Goal: Entertainment & Leisure: Consume media (video, audio)

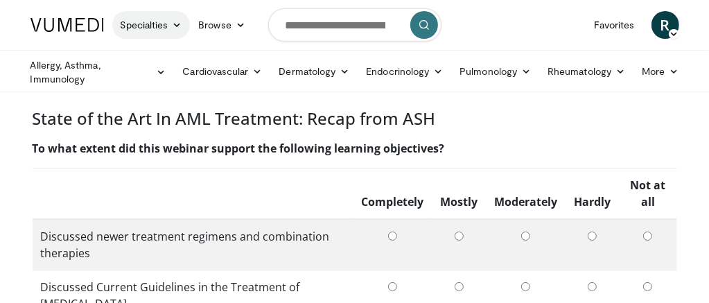
click at [172, 25] on icon at bounding box center [177, 25] width 10 height 10
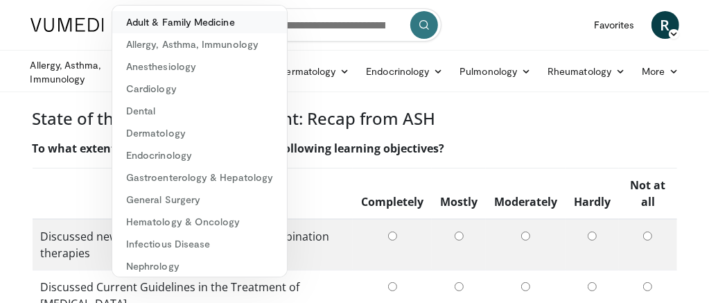
click at [225, 18] on link "Adult & Family Medicine" at bounding box center [199, 22] width 175 height 22
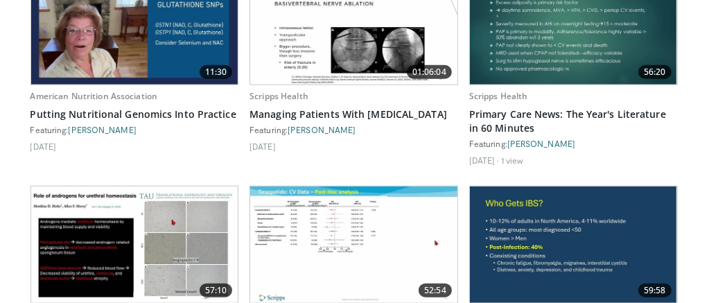
scroll to position [772, 0]
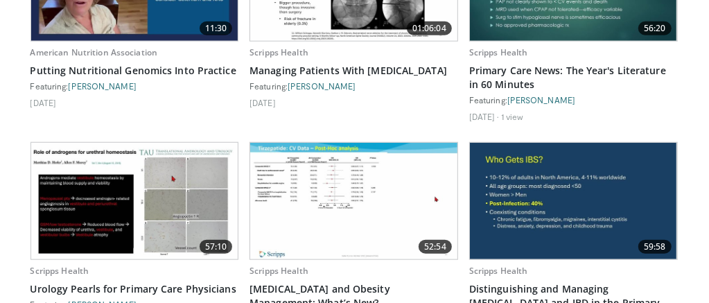
click at [581, 178] on img at bounding box center [573, 201] width 207 height 116
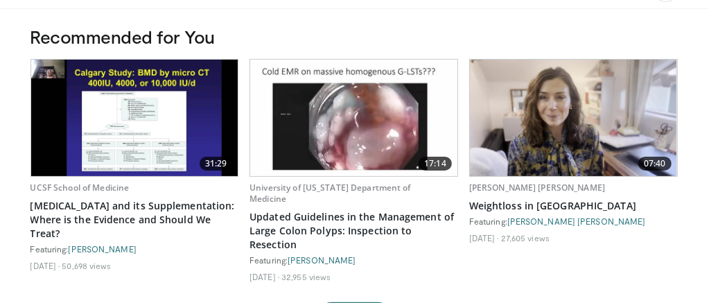
scroll to position [0, 0]
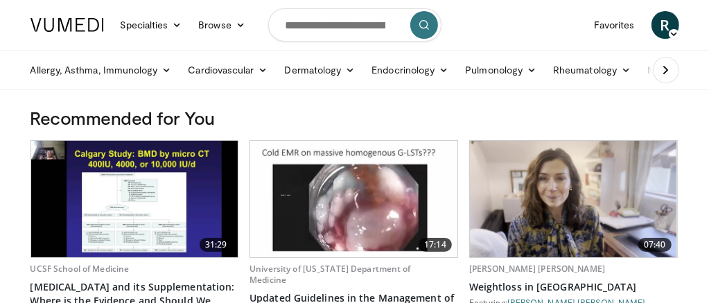
click at [663, 28] on span "R" at bounding box center [665, 25] width 28 height 28
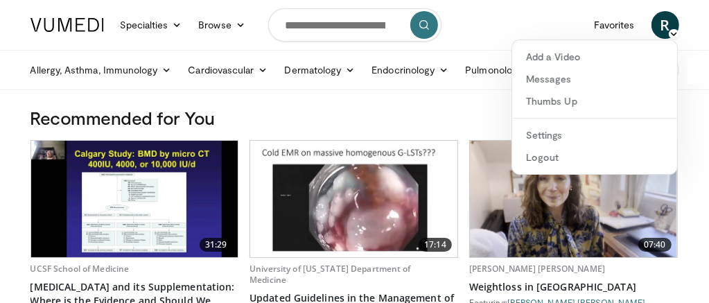
click at [504, 23] on nav "Specialties Adult & Family Medicine Allergy, Asthma, Immunology Anesthesiology …" at bounding box center [354, 25] width 665 height 50
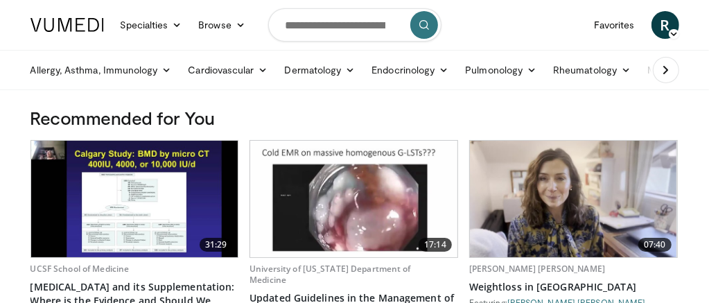
click at [667, 69] on icon at bounding box center [666, 70] width 14 height 14
click at [668, 69] on link "More" at bounding box center [659, 70] width 53 height 28
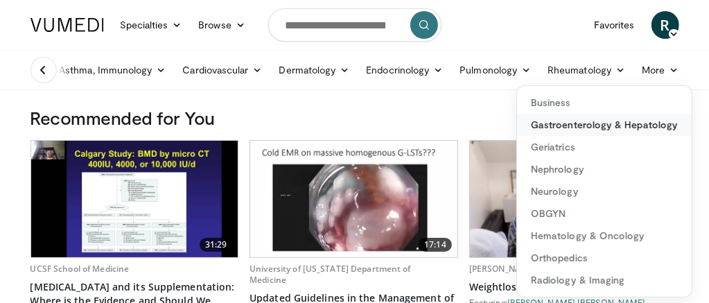
click at [606, 122] on link "Gastroenterology & Hepatology" at bounding box center [604, 125] width 175 height 22
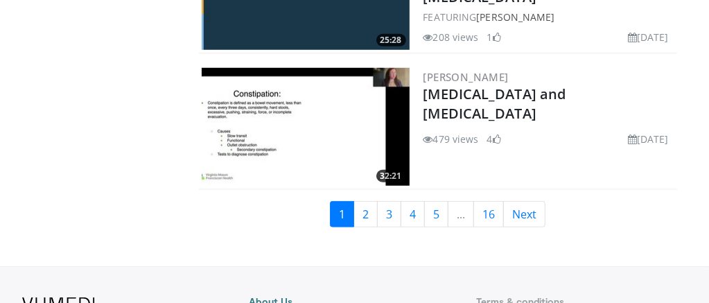
scroll to position [3556, 0]
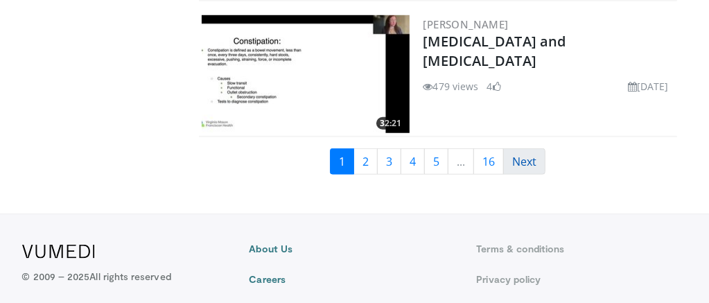
click at [524, 155] on link "Next" at bounding box center [524, 161] width 42 height 26
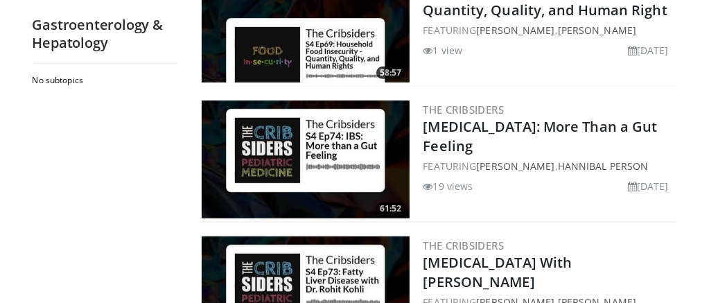
scroll to position [3242, 0]
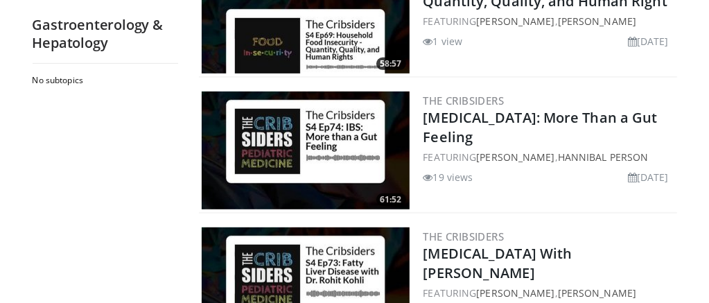
click at [338, 137] on img at bounding box center [306, 150] width 208 height 118
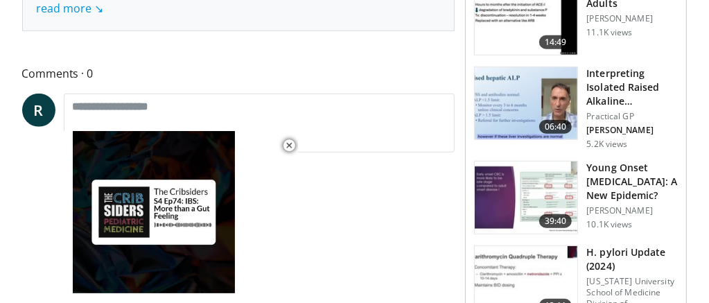
scroll to position [554, 0]
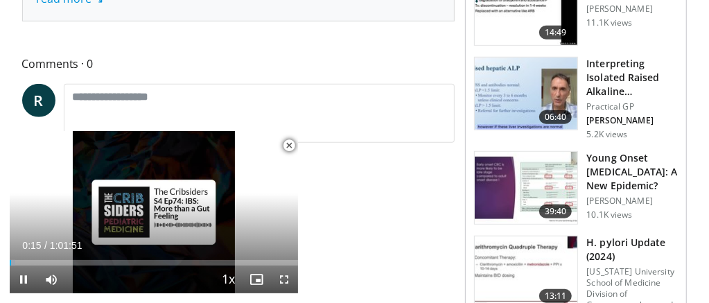
click at [288, 145] on span "Video Player" at bounding box center [289, 146] width 28 height 28
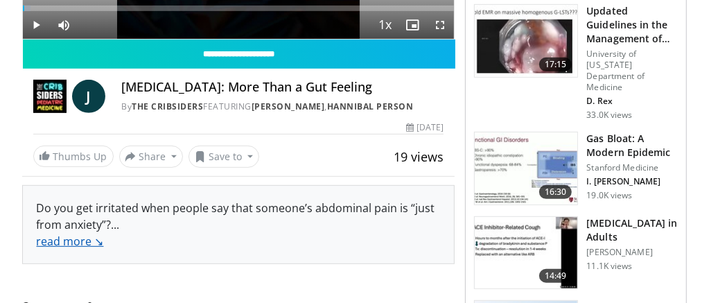
click at [64, 241] on link "read more ↘" at bounding box center [70, 241] width 67 height 15
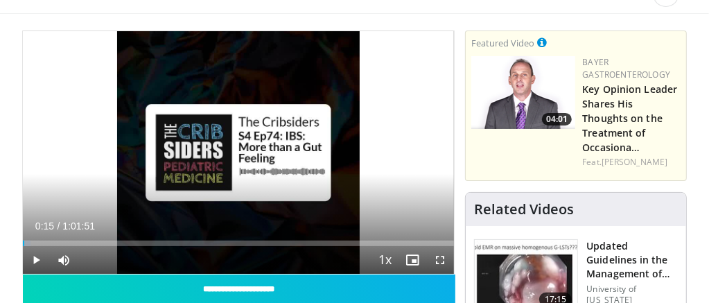
scroll to position [67, 0]
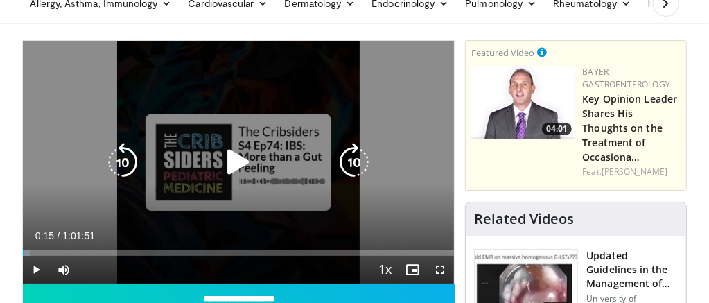
click at [240, 159] on icon "Video Player" at bounding box center [238, 162] width 39 height 39
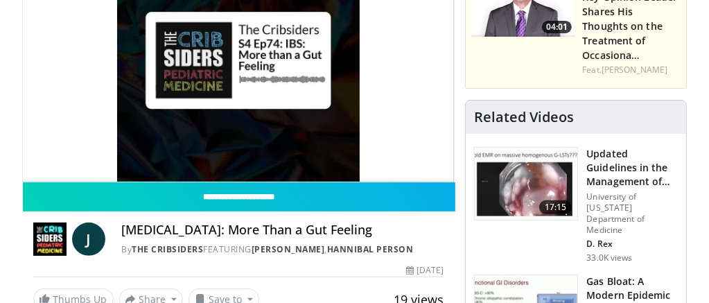
scroll to position [199, 0]
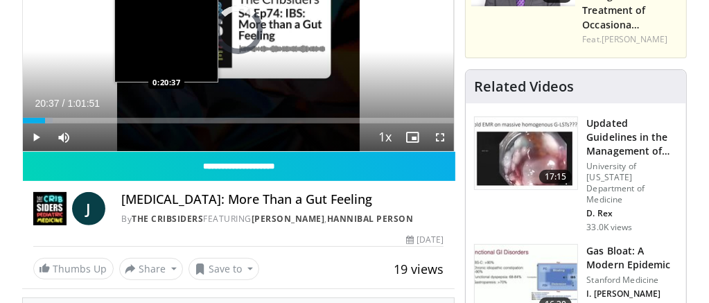
click at [166, 118] on div "Loaded : 6.99% 0:20:37 0:20:37" at bounding box center [239, 121] width 432 height 6
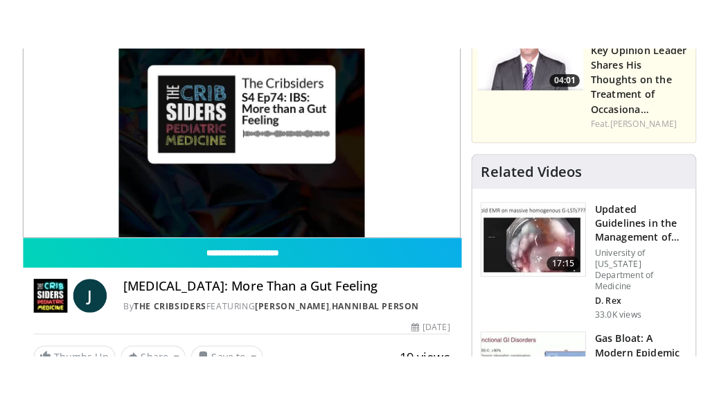
scroll to position [161, 0]
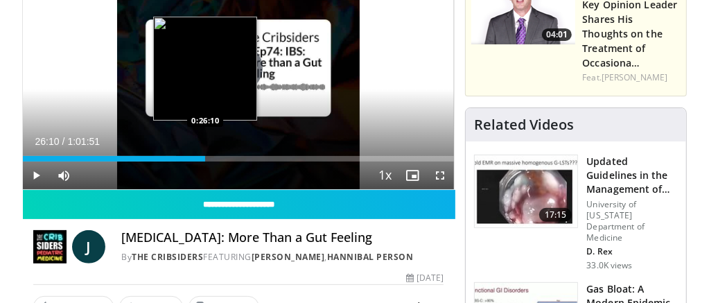
click at [205, 159] on div "Loaded : 35.51% 0:26:10 0:26:10" at bounding box center [239, 159] width 432 height 6
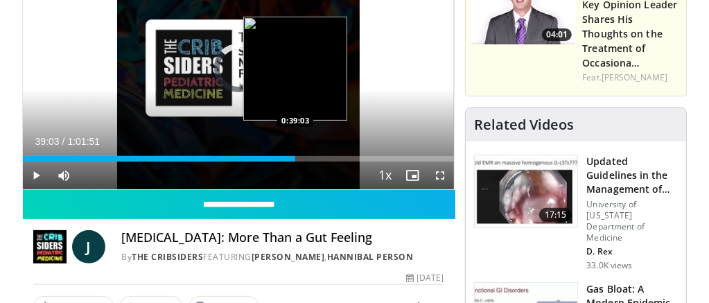
click at [295, 157] on div "Loaded : 44.12% 0:39:03 0:39:03" at bounding box center [239, 159] width 432 height 6
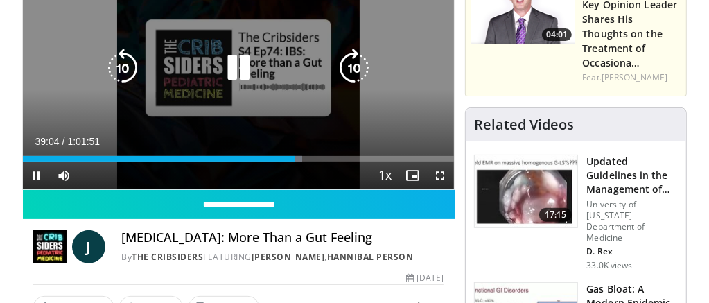
click at [335, 161] on div "Current Time 39:04 / Duration 1:01:51 Pause Skip Backward Skip Forward Mute Loa…" at bounding box center [239, 175] width 432 height 28
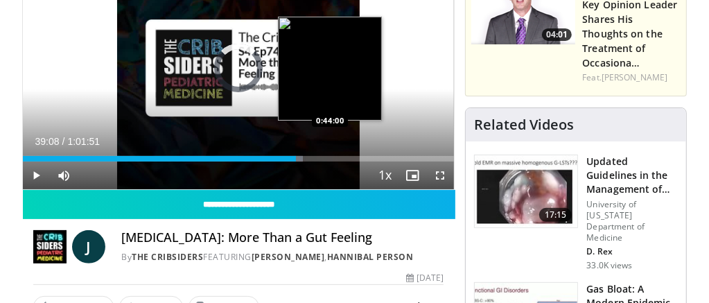
click at [330, 158] on div "Loaded : 64.94% 0:39:09 0:44:00" at bounding box center [239, 159] width 432 height 6
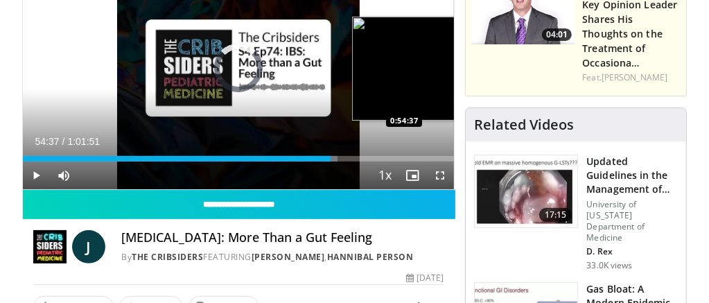
click at [404, 159] on div "Loaded : 72.91% 0:44:04 0:54:37" at bounding box center [239, 159] width 432 height 6
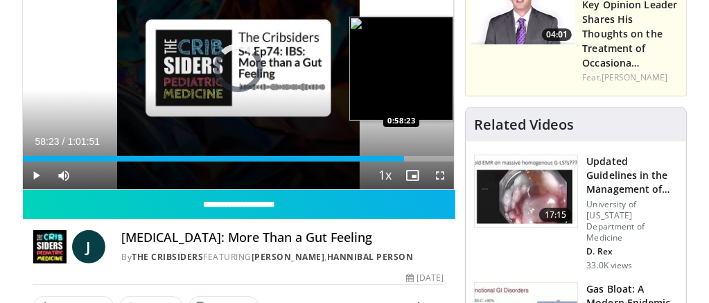
click at [430, 159] on div "Loaded : 0.00% 0:58:23 0:58:23" at bounding box center [239, 159] width 432 height 6
click at [444, 159] on div "Loaded : 96.04% 1:00:22 1:00:16" at bounding box center [239, 159] width 432 height 6
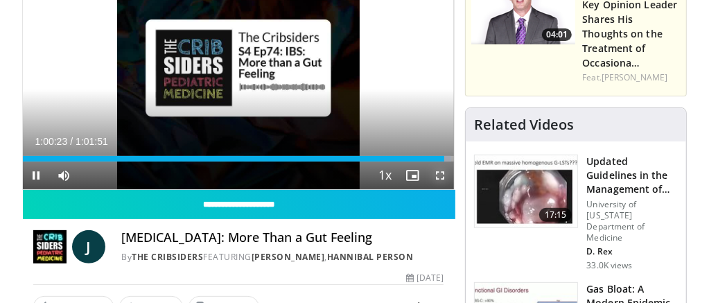
click at [452, 161] on span "Video Player" at bounding box center [440, 175] width 28 height 28
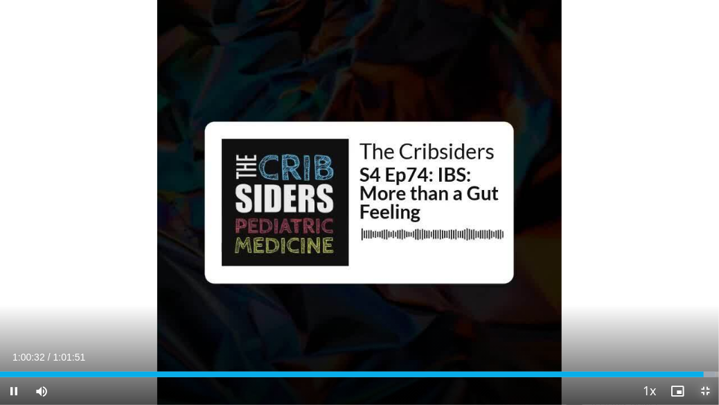
click at [703, 302] on video-js "**********" at bounding box center [359, 202] width 719 height 405
click at [704, 302] on span "Video Player" at bounding box center [706, 391] width 28 height 28
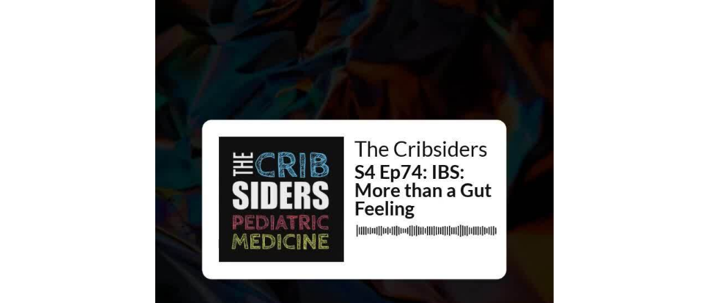
scroll to position [173, 0]
